Goal: Find specific page/section

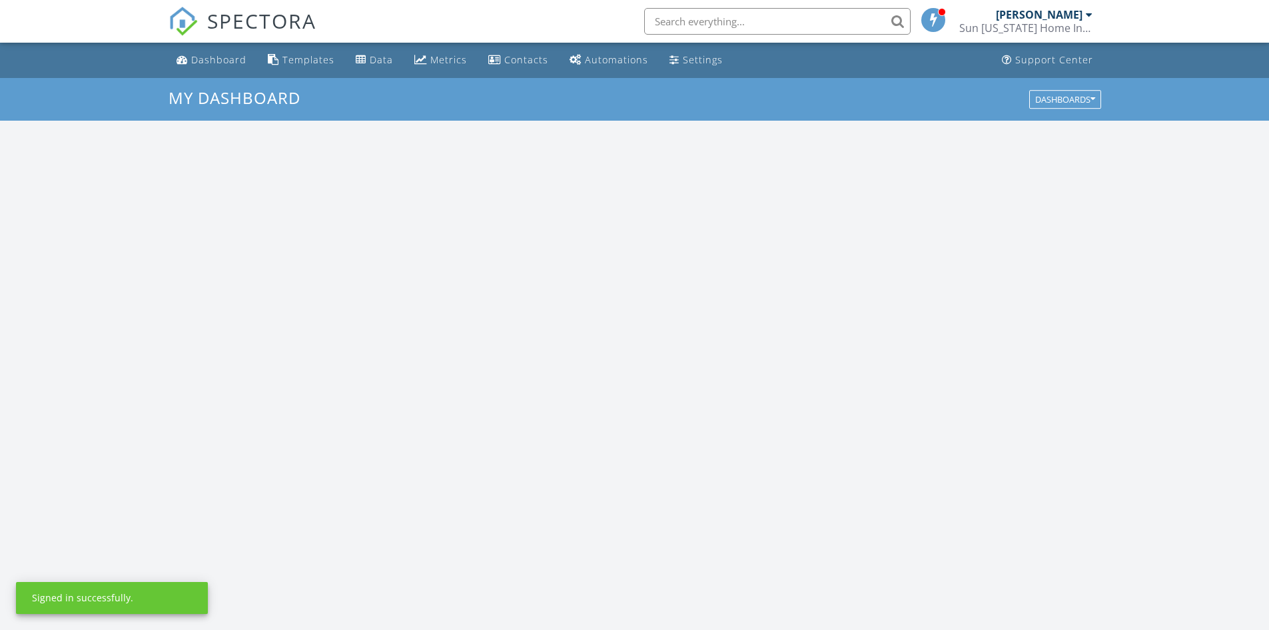
scroll to position [1233, 1290]
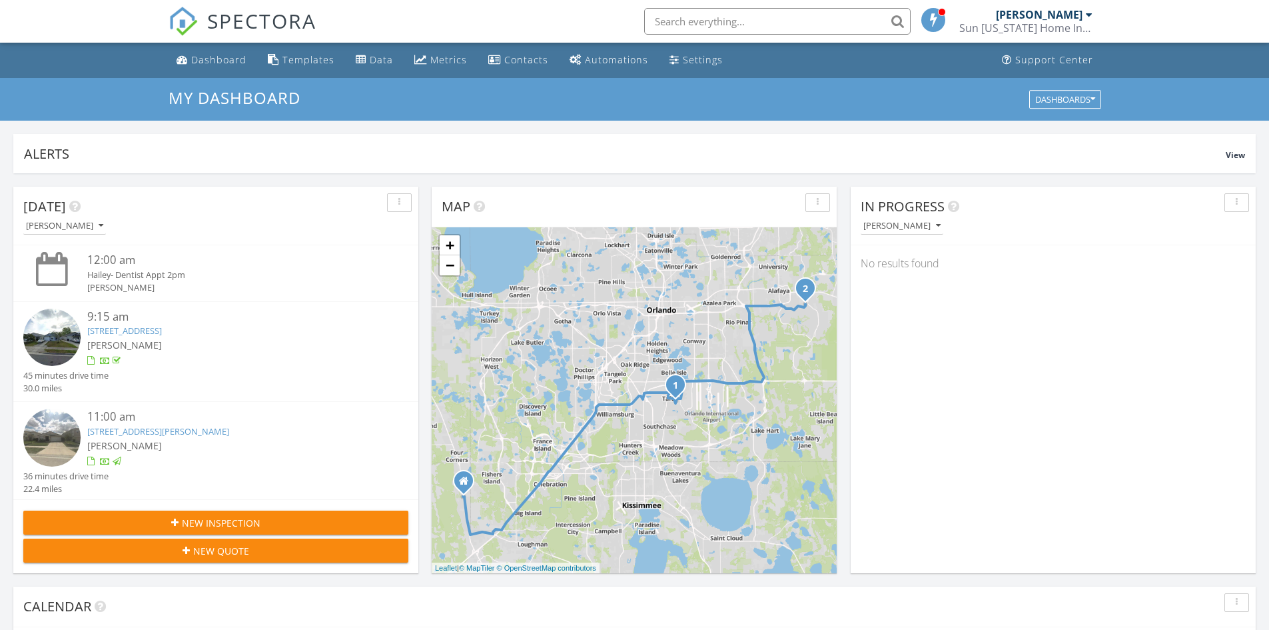
click at [770, 19] on input "text" at bounding box center [777, 21] width 266 height 27
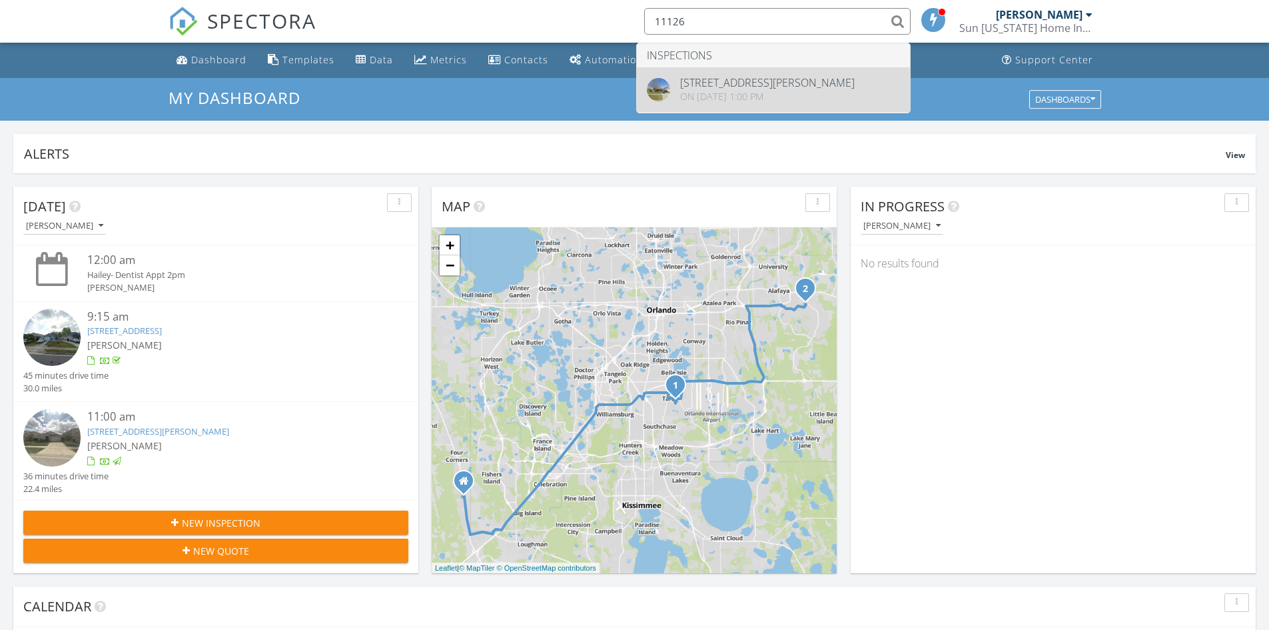
type input "11126"
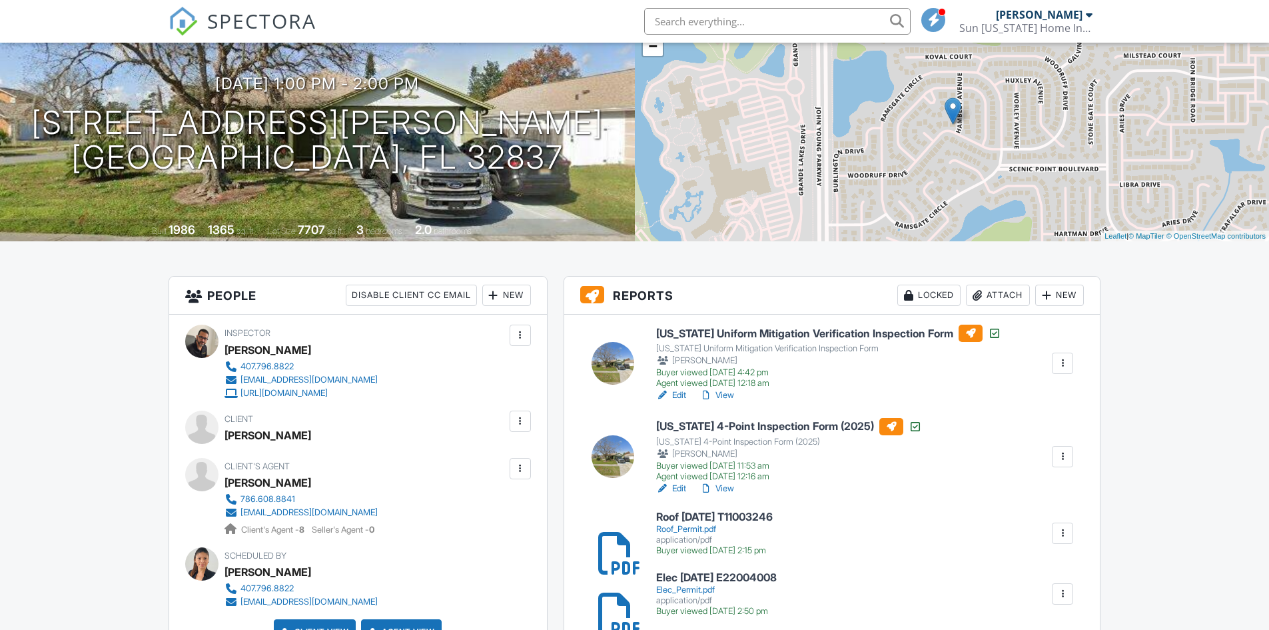
scroll to position [133, 0]
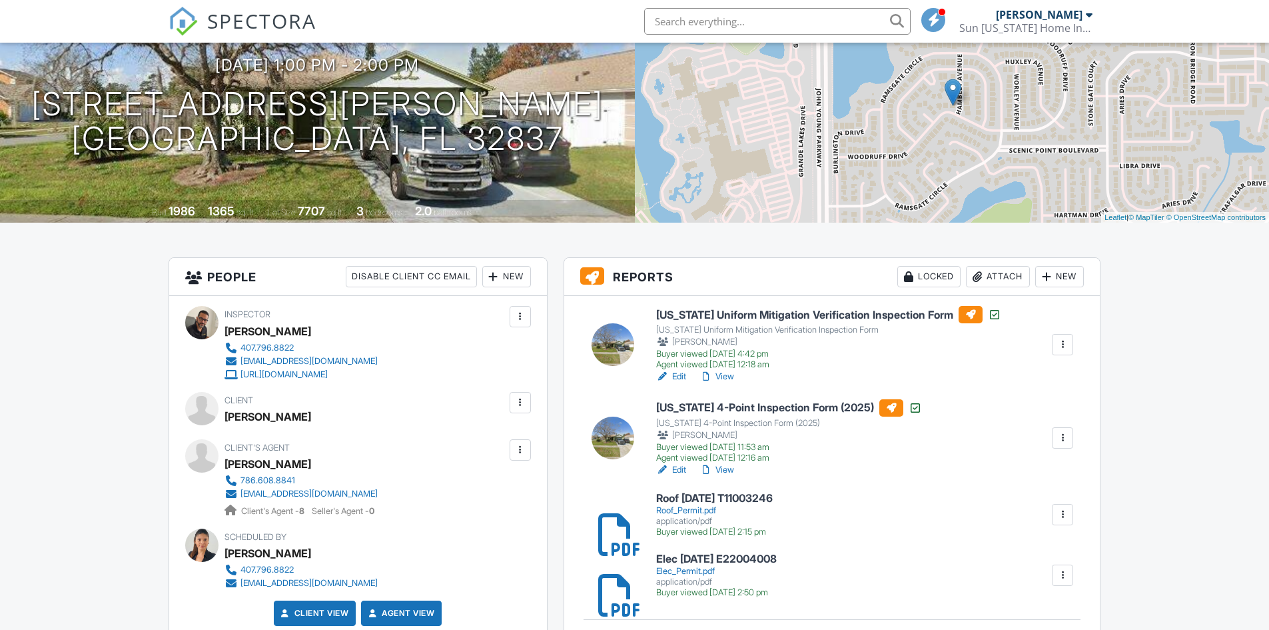
click at [678, 469] on link "Edit" at bounding box center [671, 469] width 30 height 13
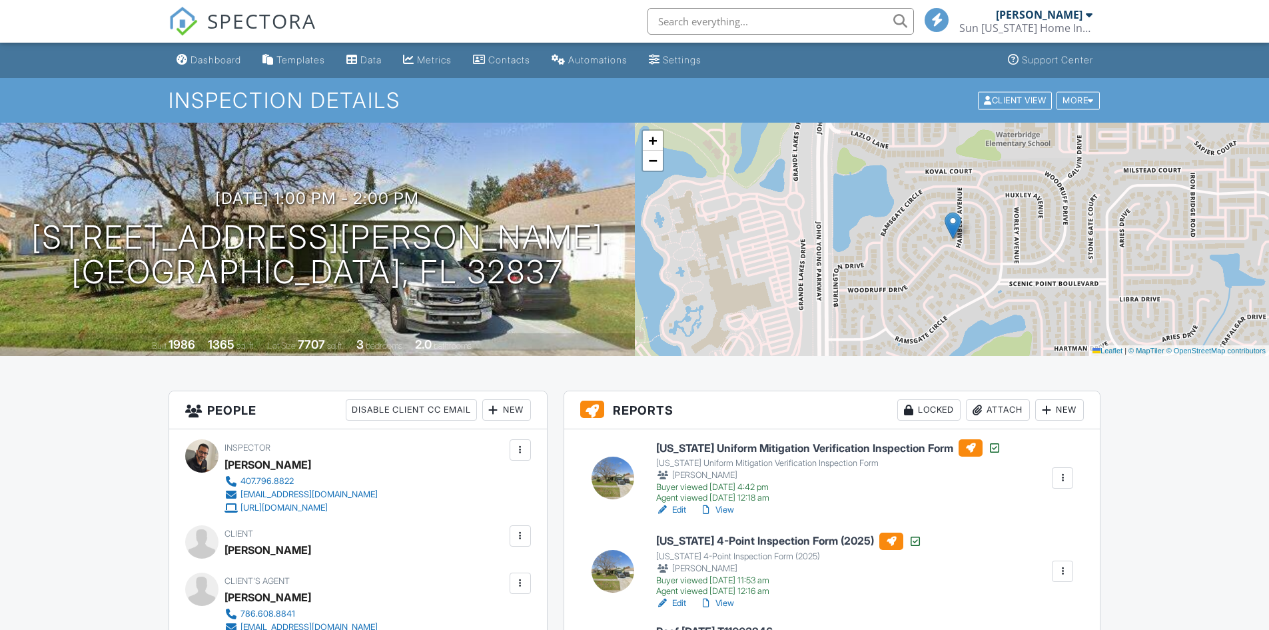
click at [728, 511] on link "View" at bounding box center [717, 509] width 35 height 13
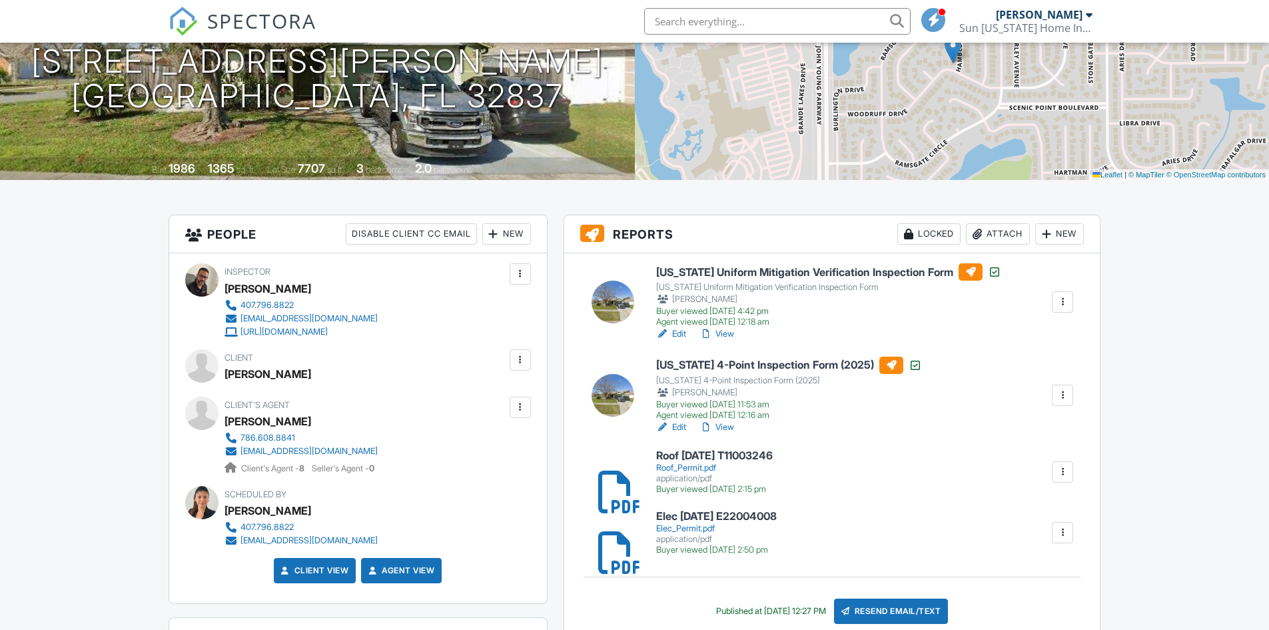
scroll to position [200, 0]
